Goal: Transaction & Acquisition: Obtain resource

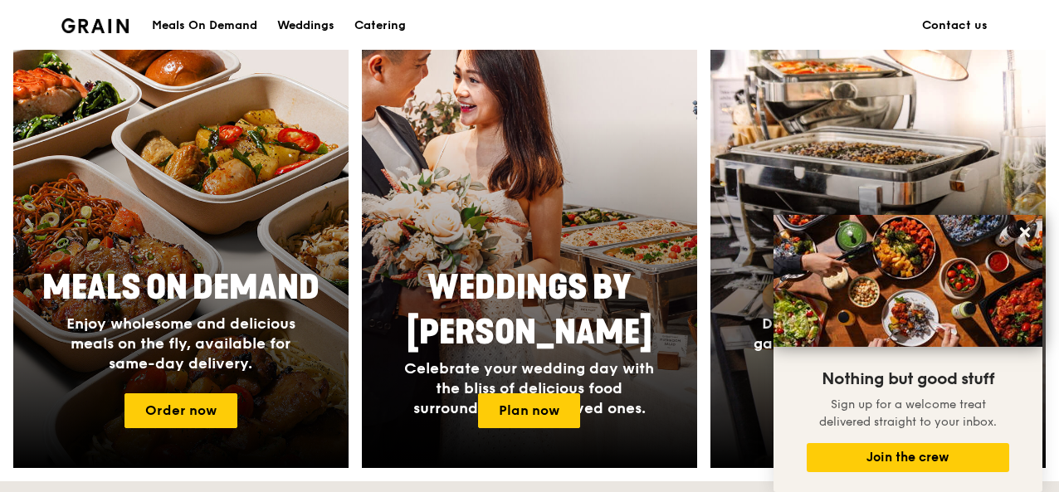
scroll to position [648, 0]
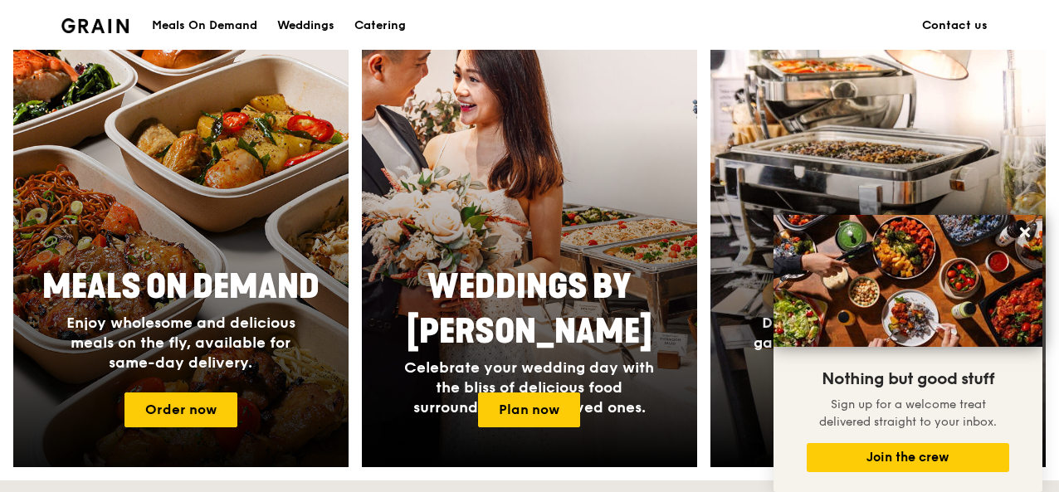
click at [272, 348] on span "Enjoy wholesome and delicious meals on the fly, available for same-day delivery." at bounding box center [180, 343] width 229 height 58
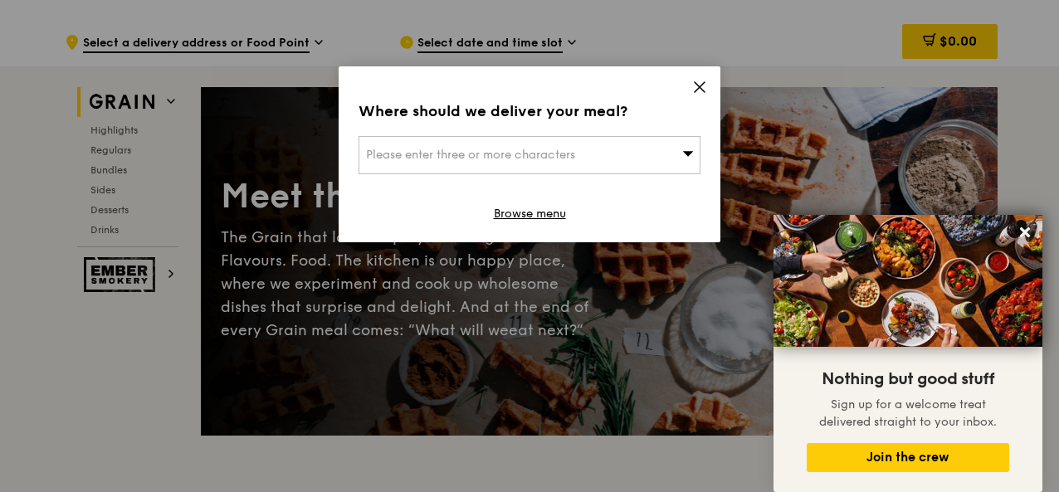
scroll to position [35, 0]
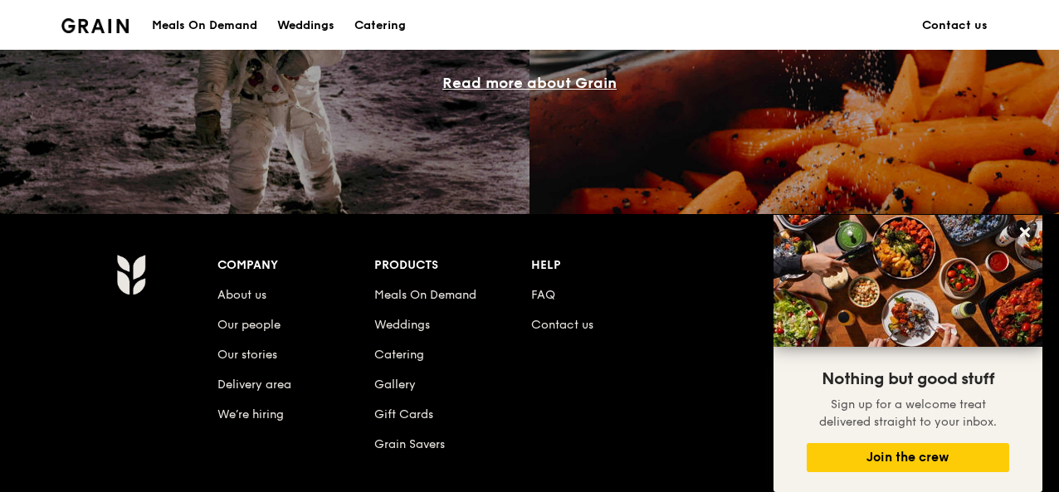
scroll to position [1511, 0]
click at [415, 356] on link "Catering" at bounding box center [399, 354] width 50 height 14
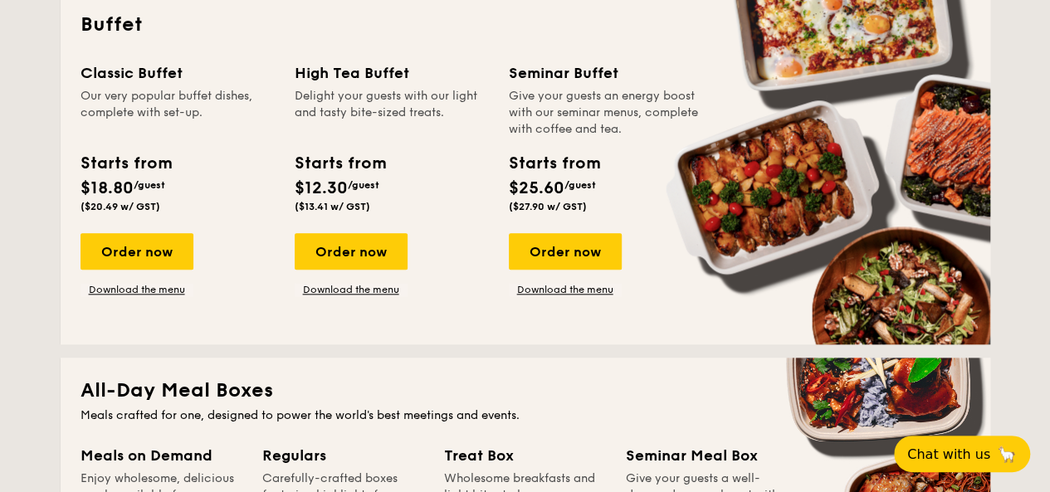
scroll to position [764, 0]
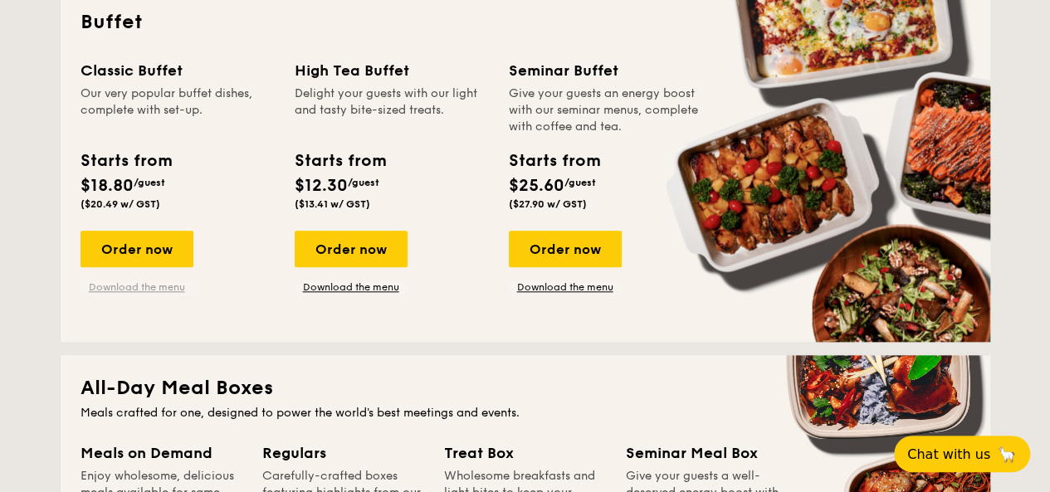
click at [146, 282] on link "Download the menu" at bounding box center [137, 287] width 113 height 13
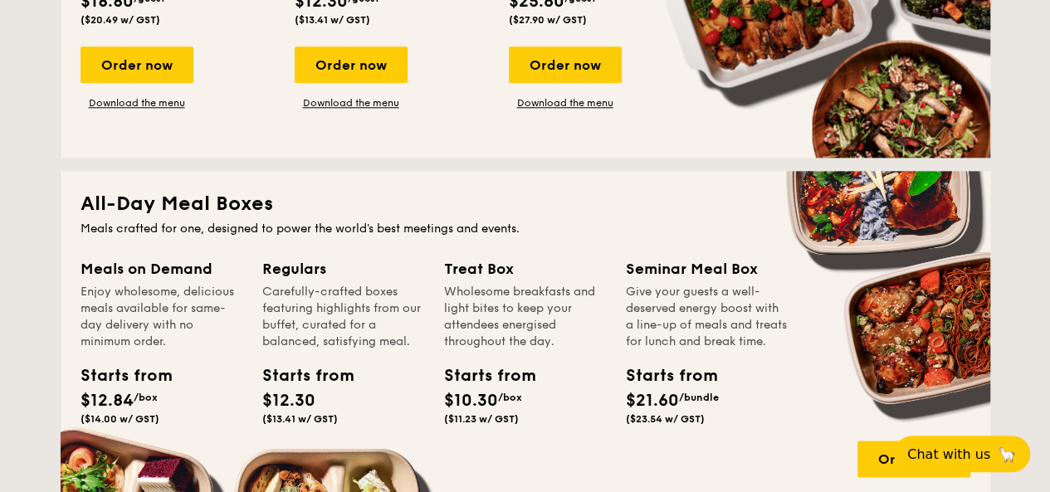
scroll to position [1097, 0]
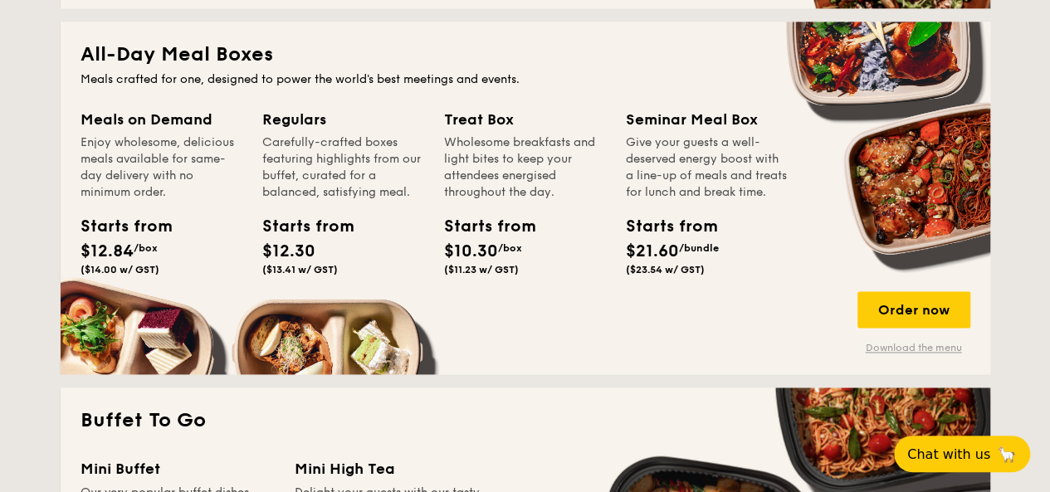
click at [883, 351] on link "Download the menu" at bounding box center [913, 347] width 113 height 13
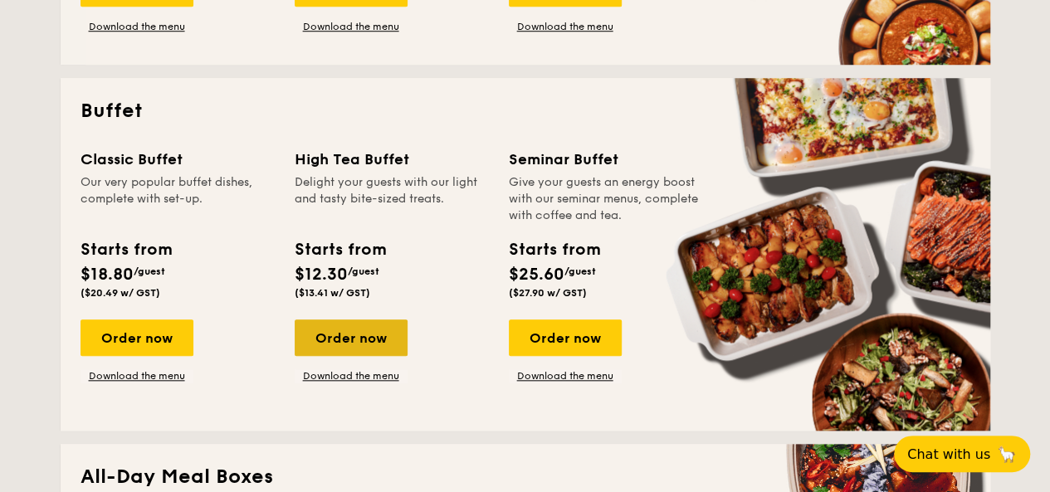
scroll to position [676, 0]
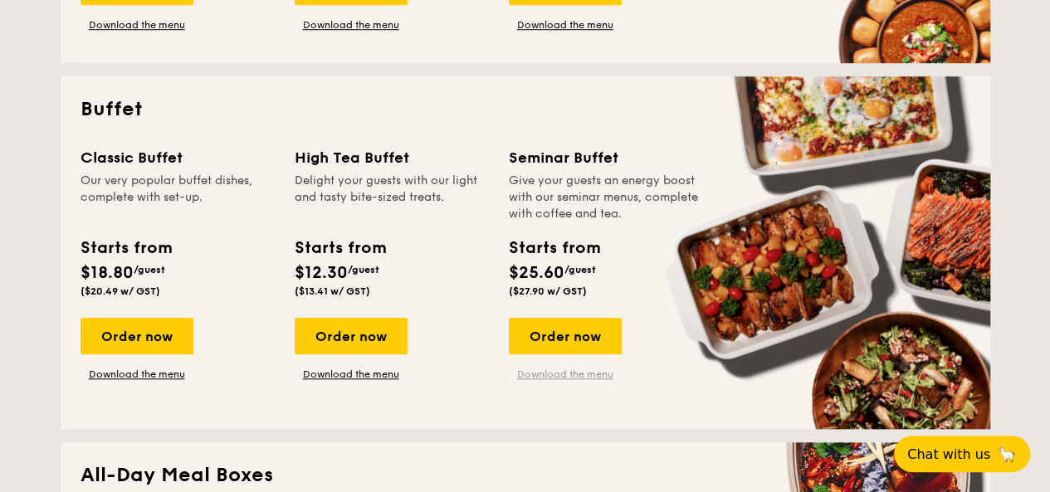
click at [575, 378] on link "Download the menu" at bounding box center [565, 374] width 113 height 13
